Goal: Information Seeking & Learning: Learn about a topic

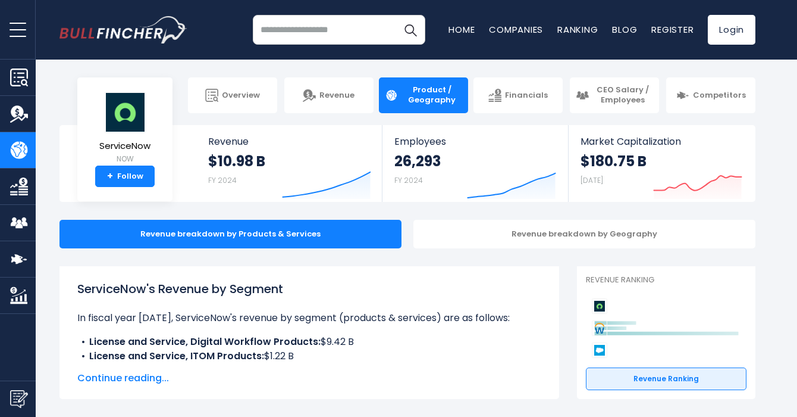
scroll to position [85, 0]
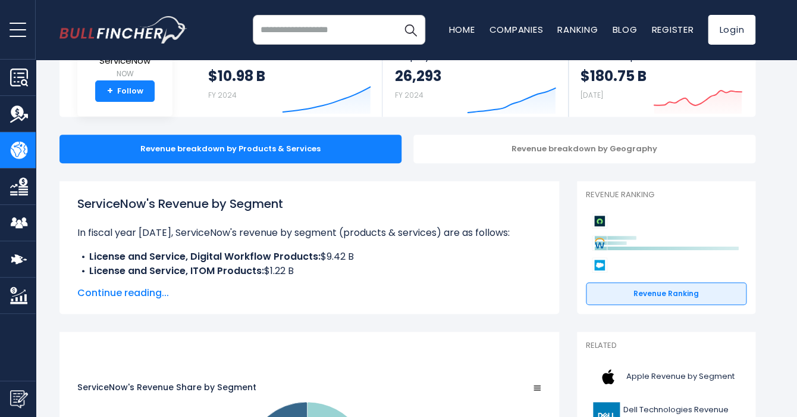
click at [155, 296] on span "Continue reading..." at bounding box center [309, 293] width 464 height 14
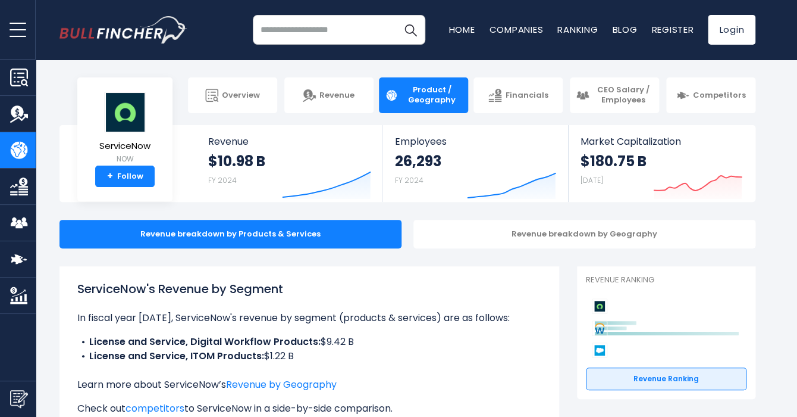
scroll to position [7, 0]
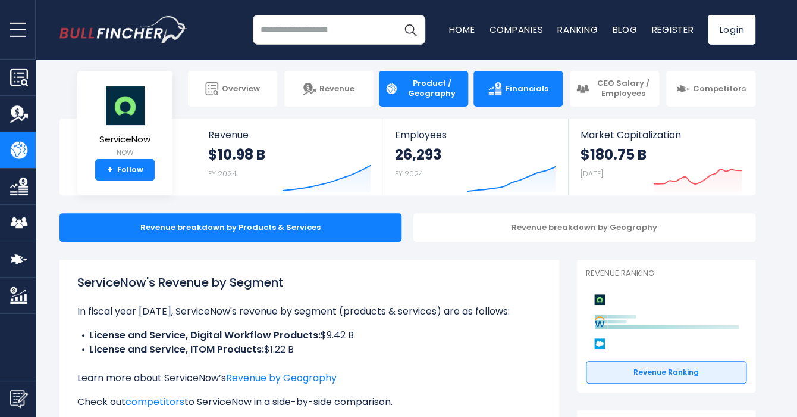
click at [542, 90] on span "Financials" at bounding box center [526, 89] width 43 height 10
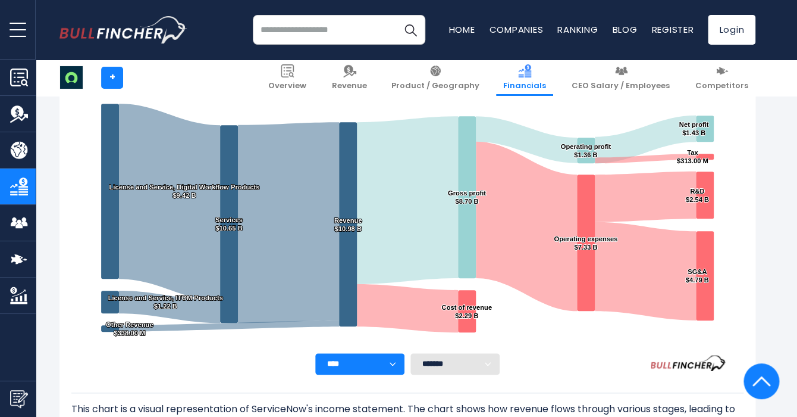
scroll to position [148, 0]
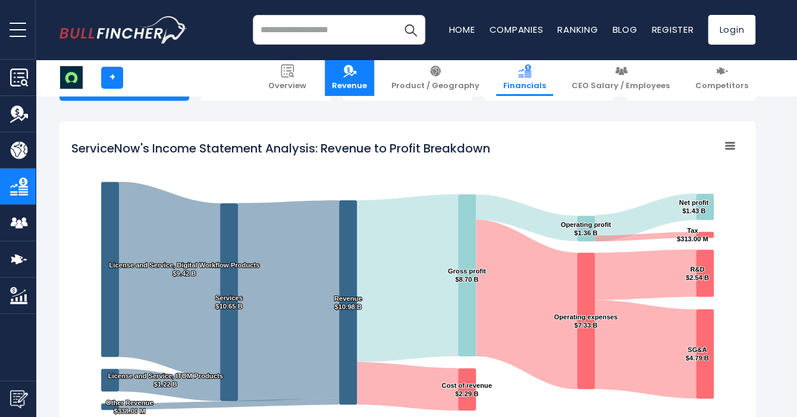
click at [356, 77] on img at bounding box center [349, 70] width 13 height 13
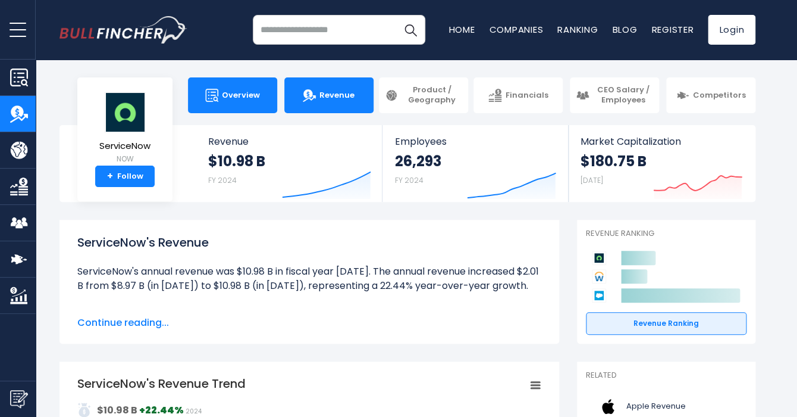
click at [240, 98] on span "Overview" at bounding box center [241, 95] width 38 height 10
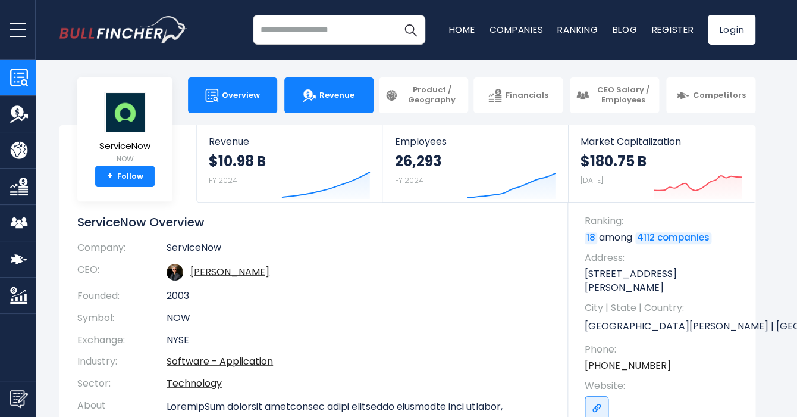
click at [330, 99] on span "Revenue" at bounding box center [337, 95] width 35 height 10
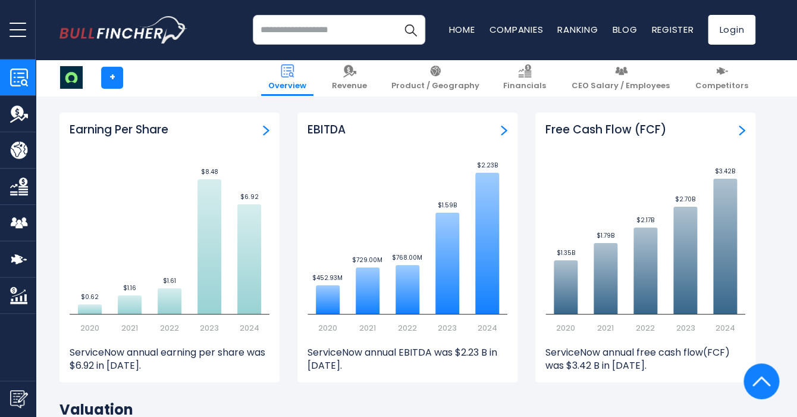
scroll to position [2921, 0]
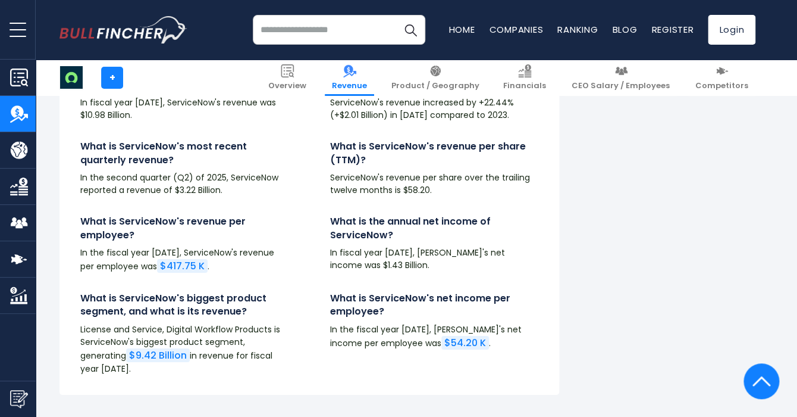
scroll to position [2872, 0]
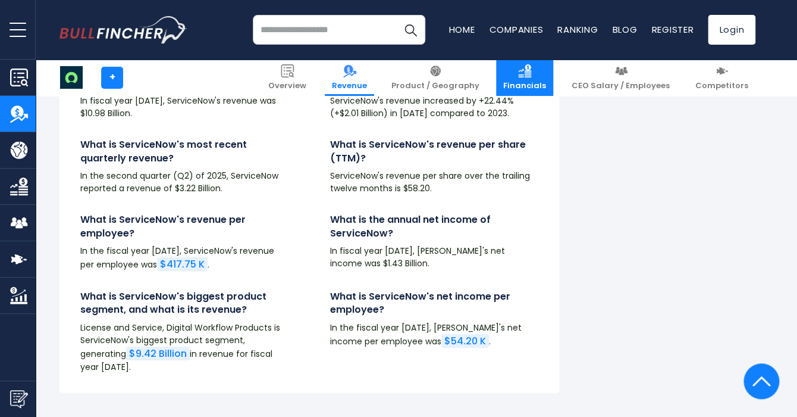
click at [546, 86] on span "Financials" at bounding box center [524, 86] width 43 height 10
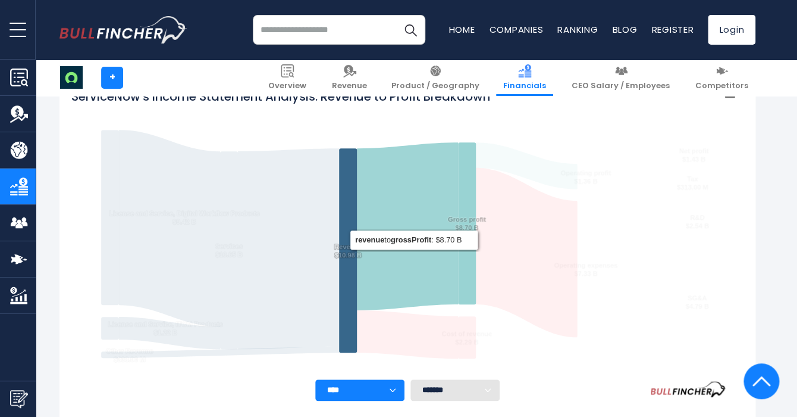
scroll to position [203, 0]
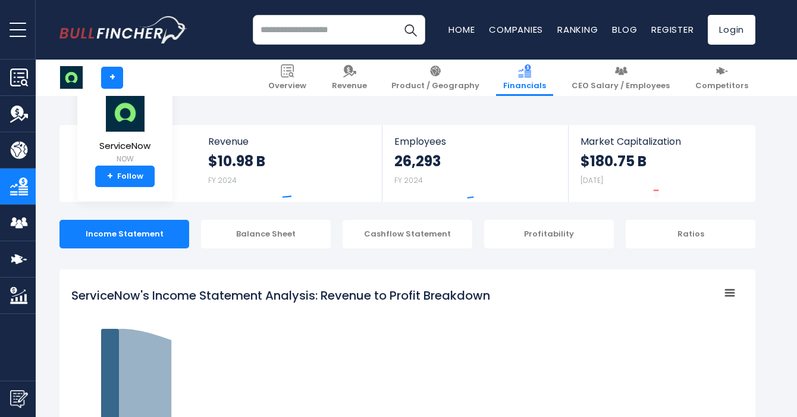
scroll to position [292, 0]
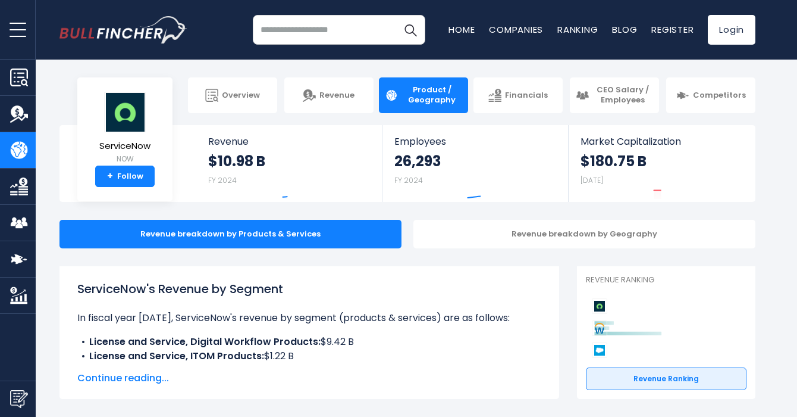
scroll to position [7, 0]
